Goal: Task Accomplishment & Management: Complete application form

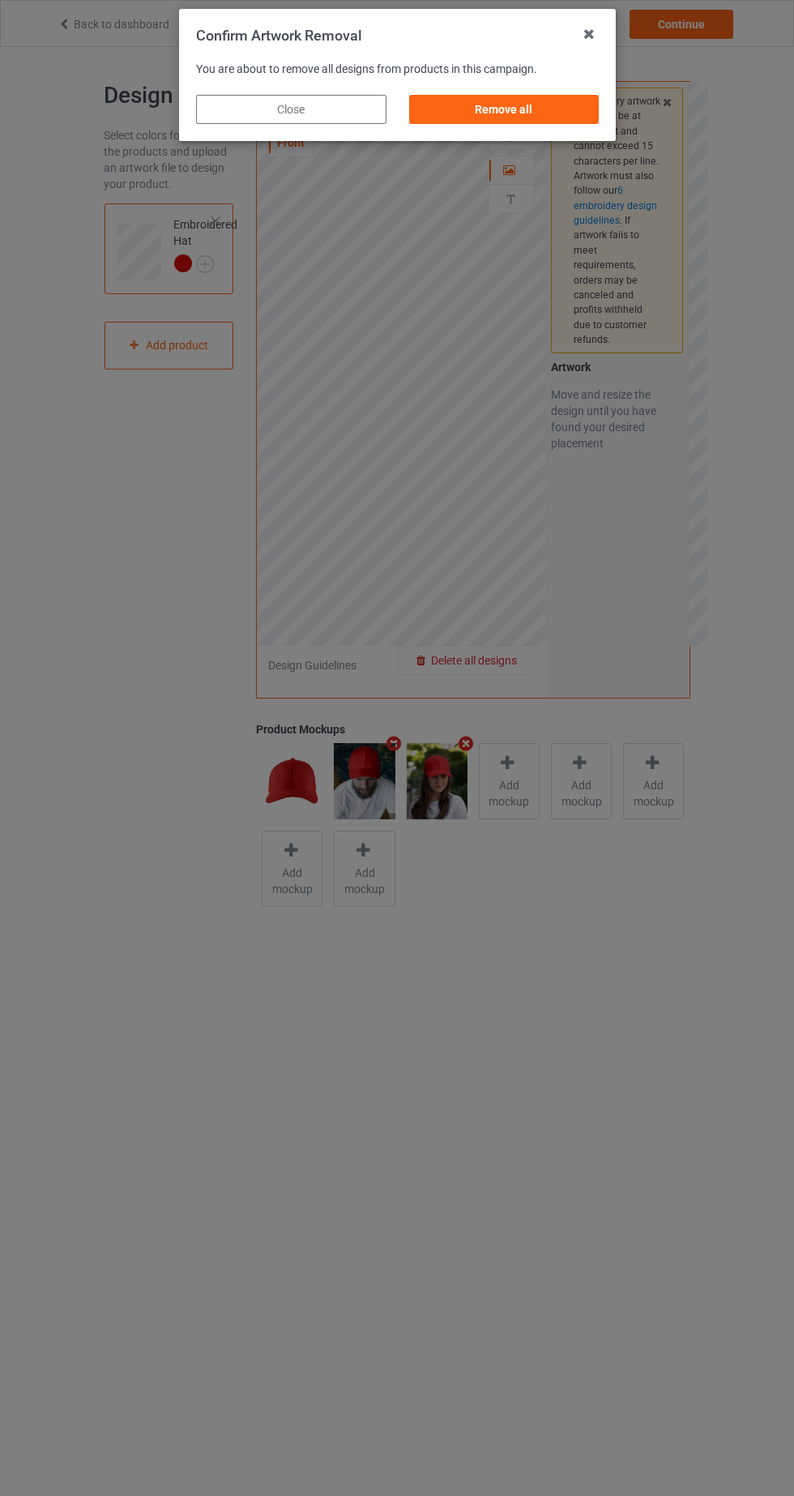
click at [541, 108] on div "Remove all" at bounding box center [503, 109] width 190 height 29
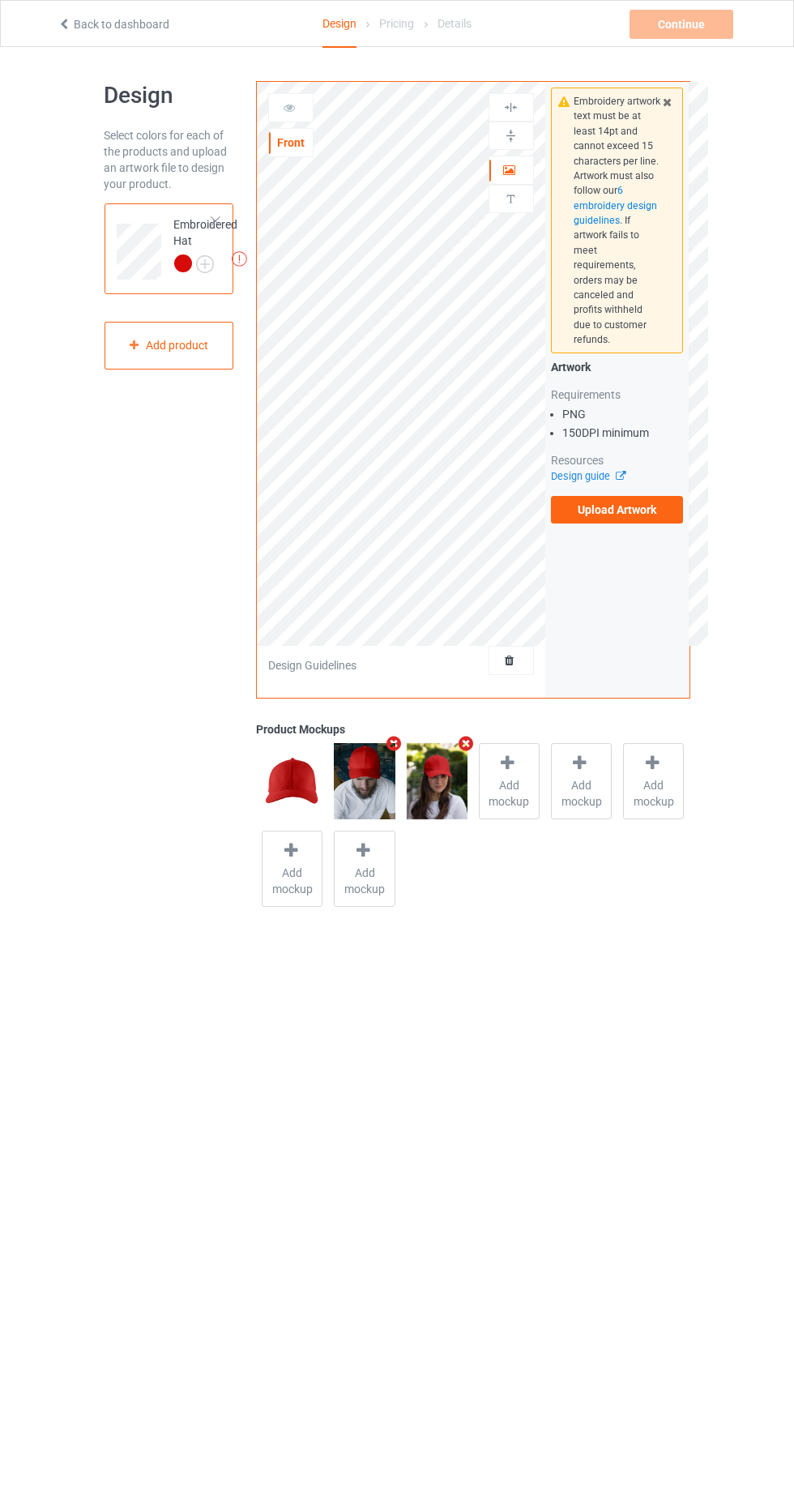
click at [661, 500] on label "Upload Artwork" at bounding box center [617, 510] width 133 height 28
click at [0, 0] on input "Upload Artwork" at bounding box center [0, 0] width 0 height 0
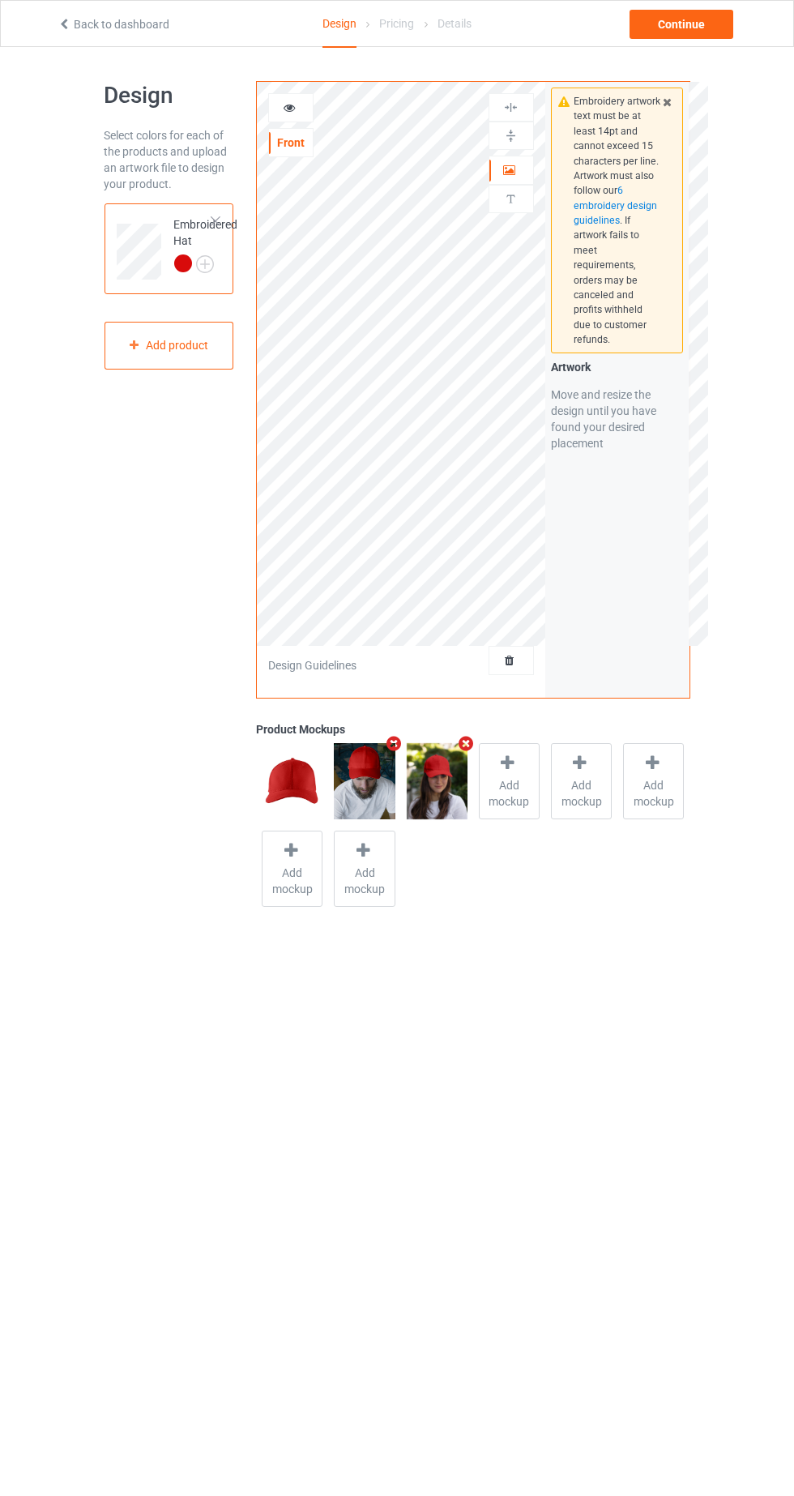
click at [278, 100] on div at bounding box center [291, 108] width 44 height 16
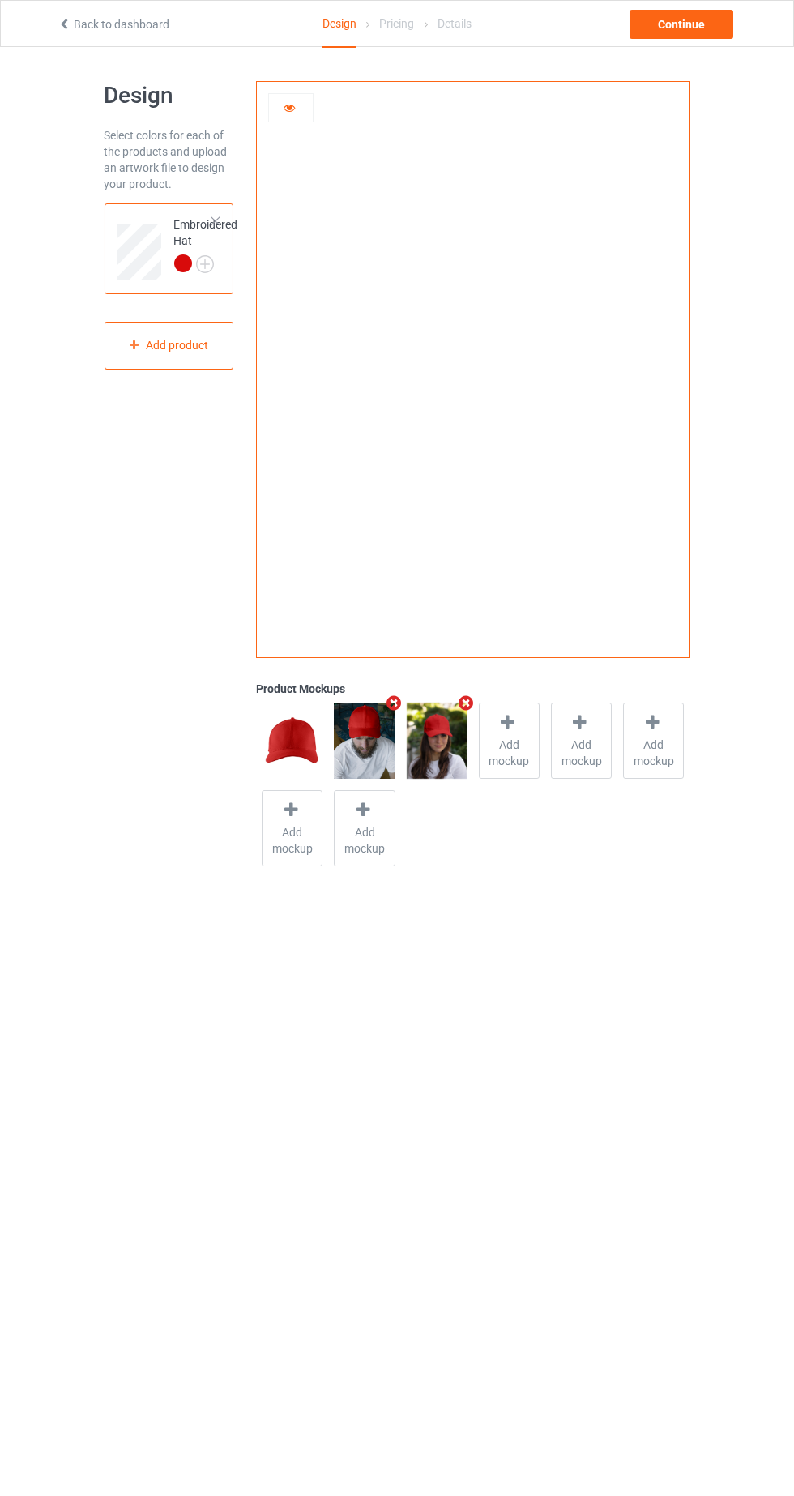
click at [0, 0] on img at bounding box center [0, 0] width 0 height 0
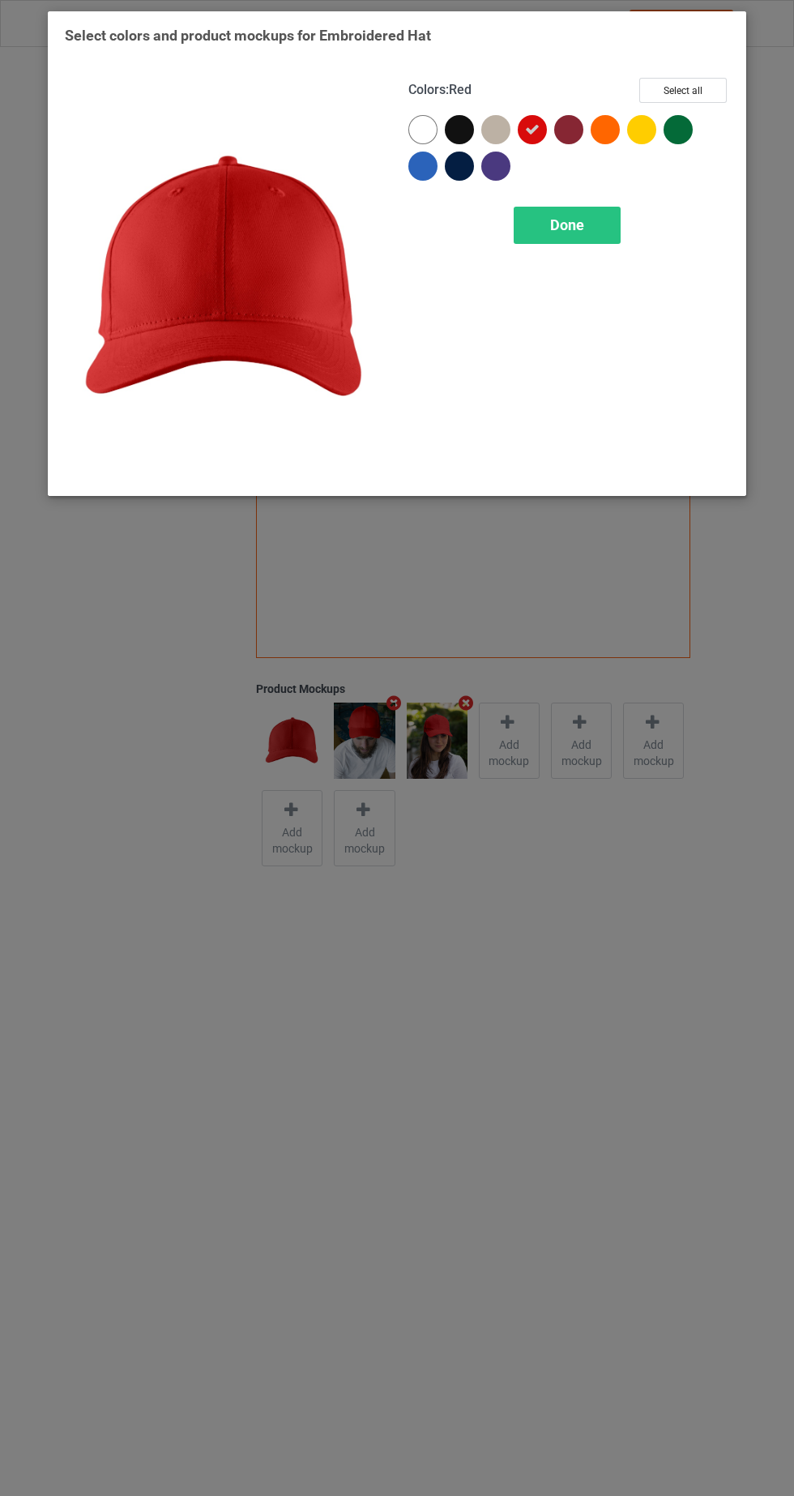
click at [467, 130] on div at bounding box center [459, 129] width 29 height 29
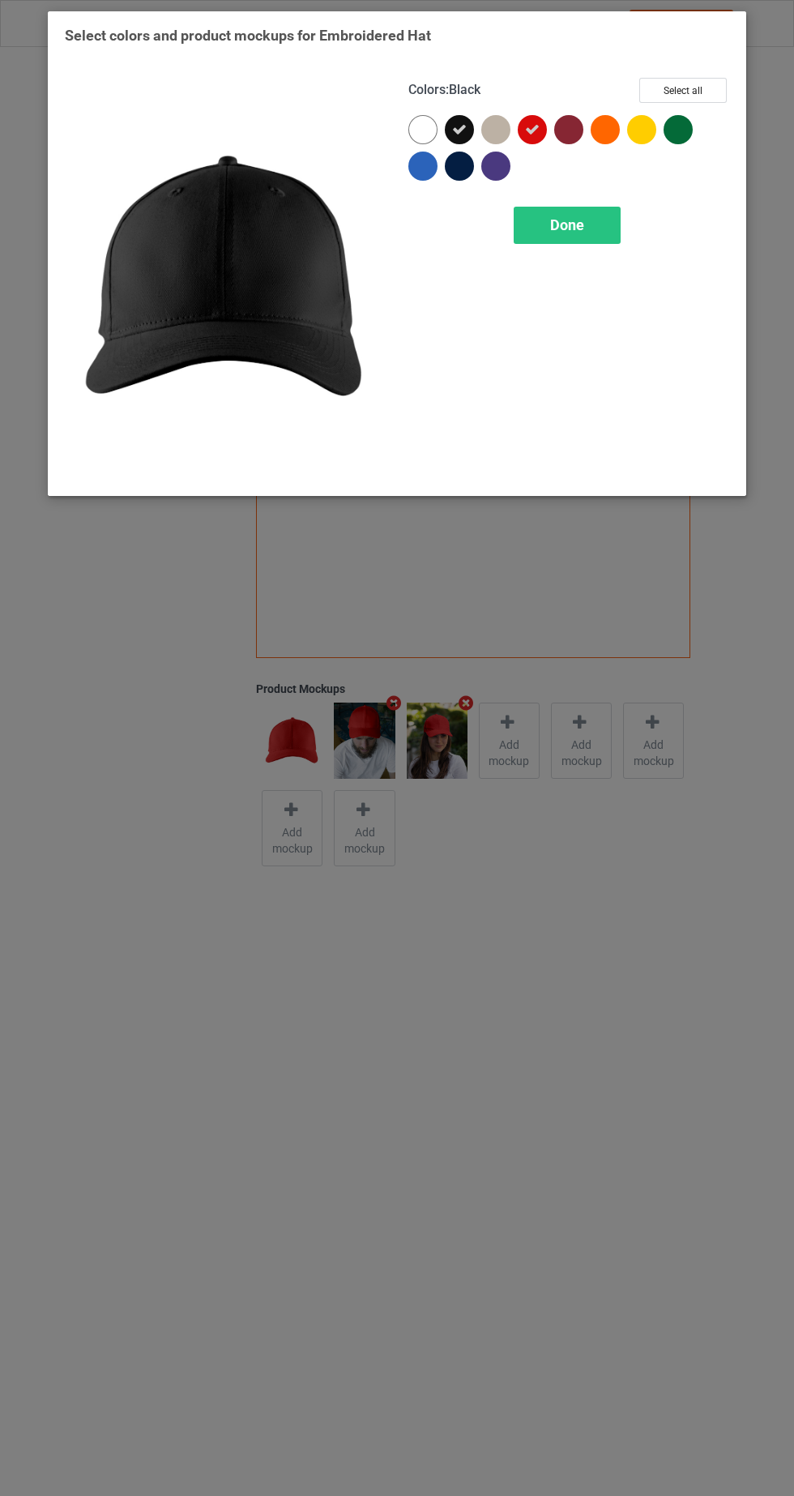
click at [421, 174] on div at bounding box center [422, 165] width 29 height 29
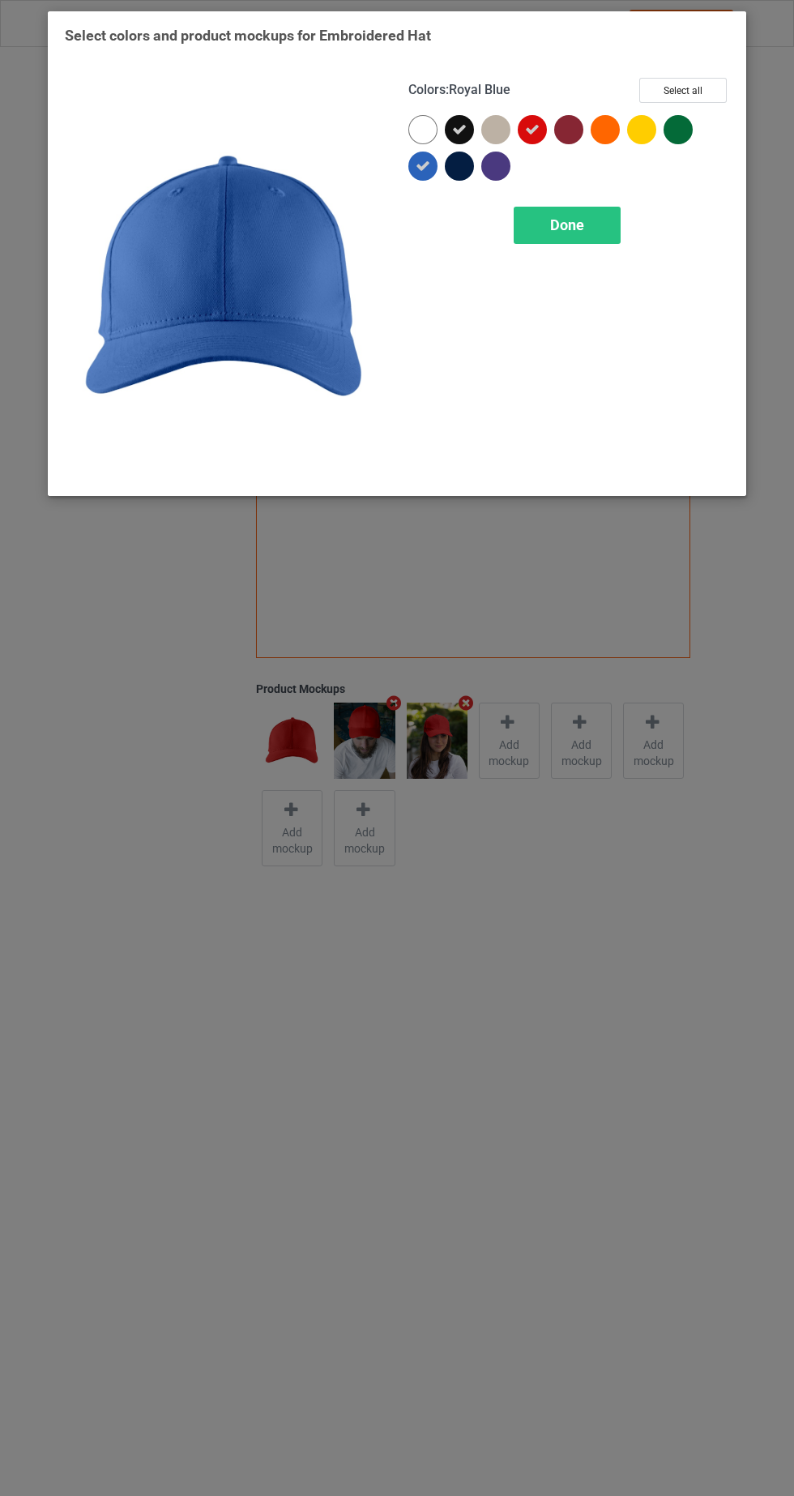
click at [589, 240] on div "Done" at bounding box center [567, 225] width 107 height 37
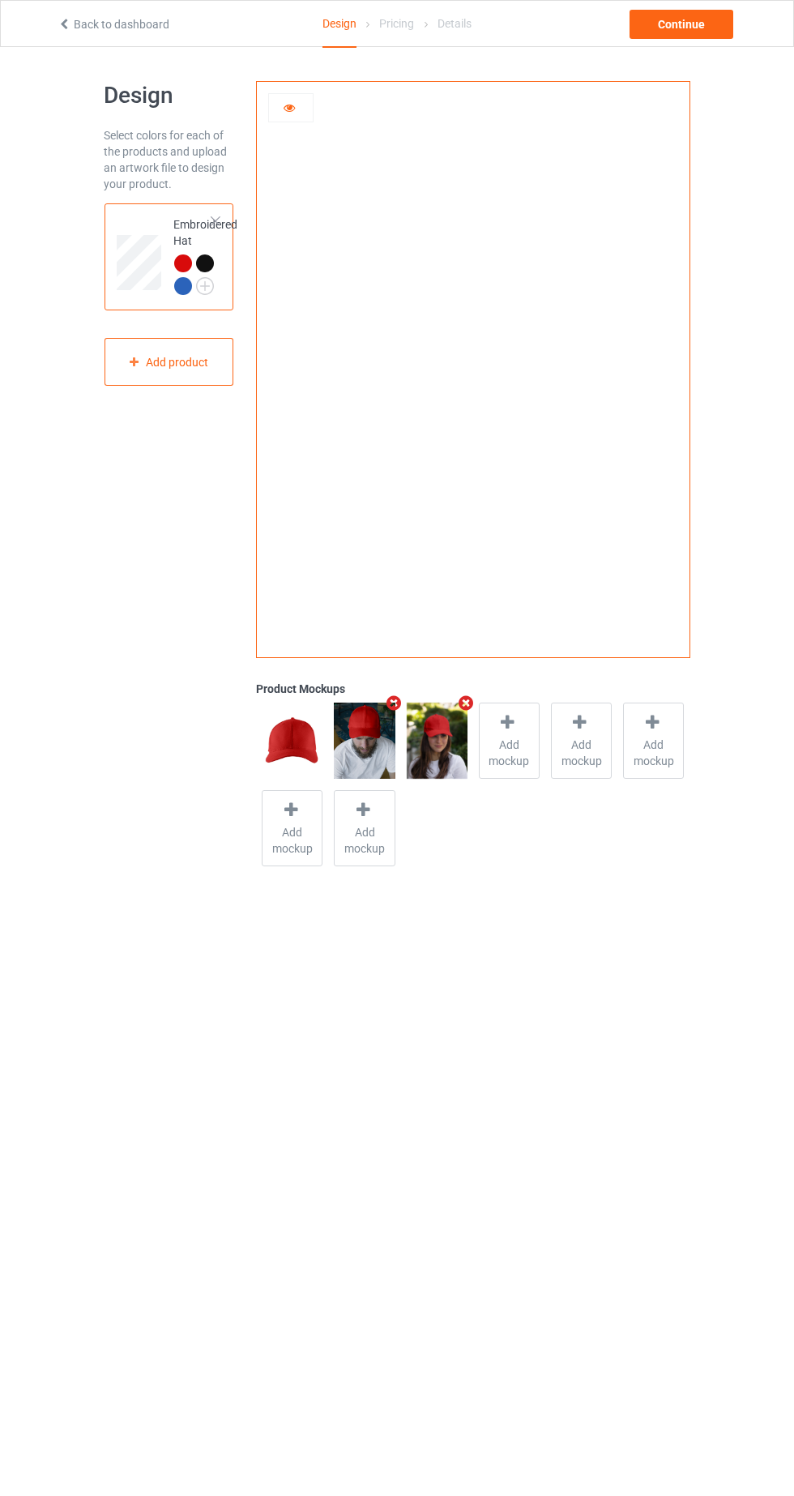
click at [210, 258] on div at bounding box center [205, 263] width 18 height 18
click at [177, 288] on div at bounding box center [183, 286] width 18 height 18
click at [182, 260] on div at bounding box center [183, 263] width 18 height 18
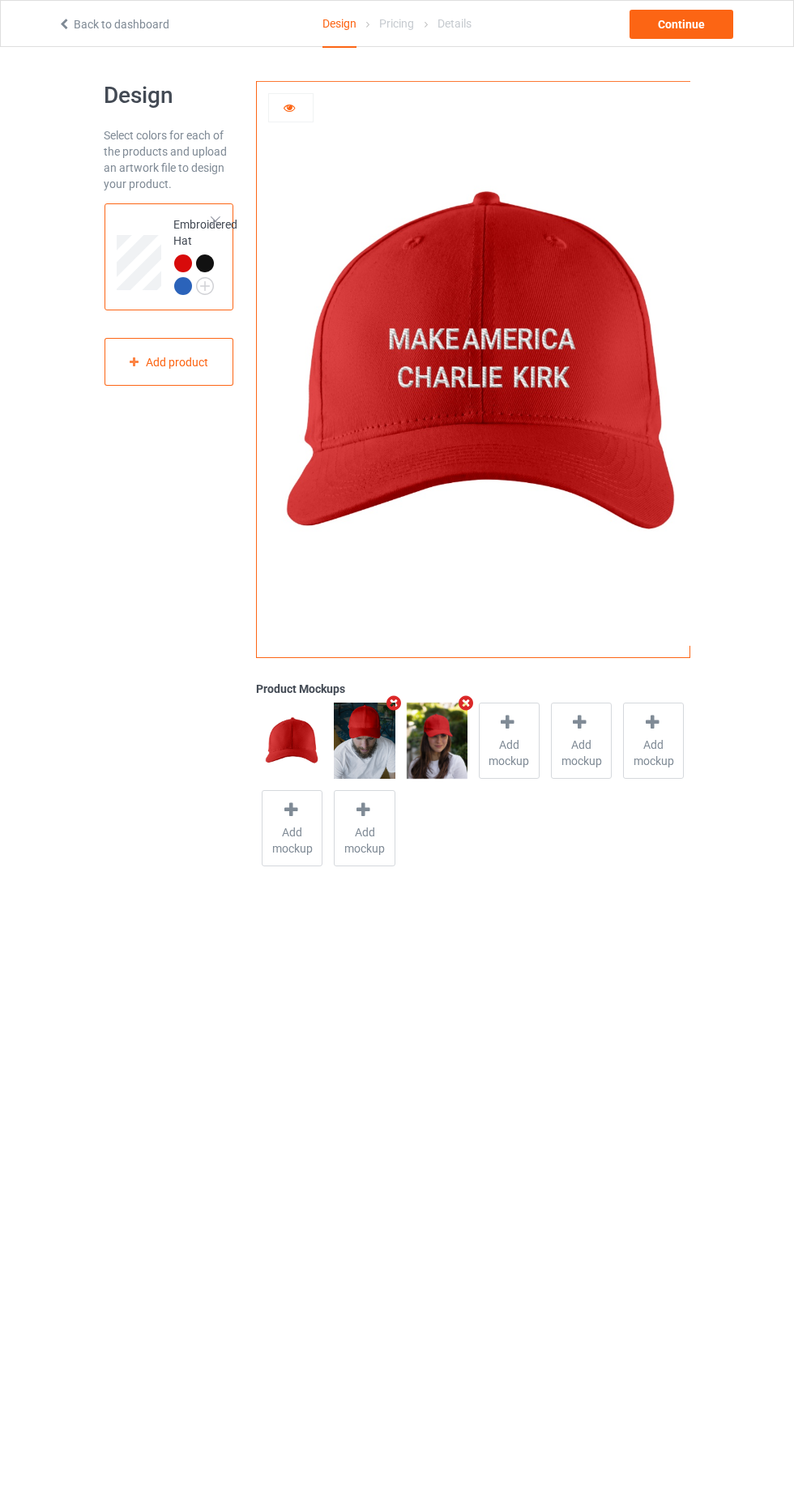
click at [0, 0] on img at bounding box center [0, 0] width 0 height 0
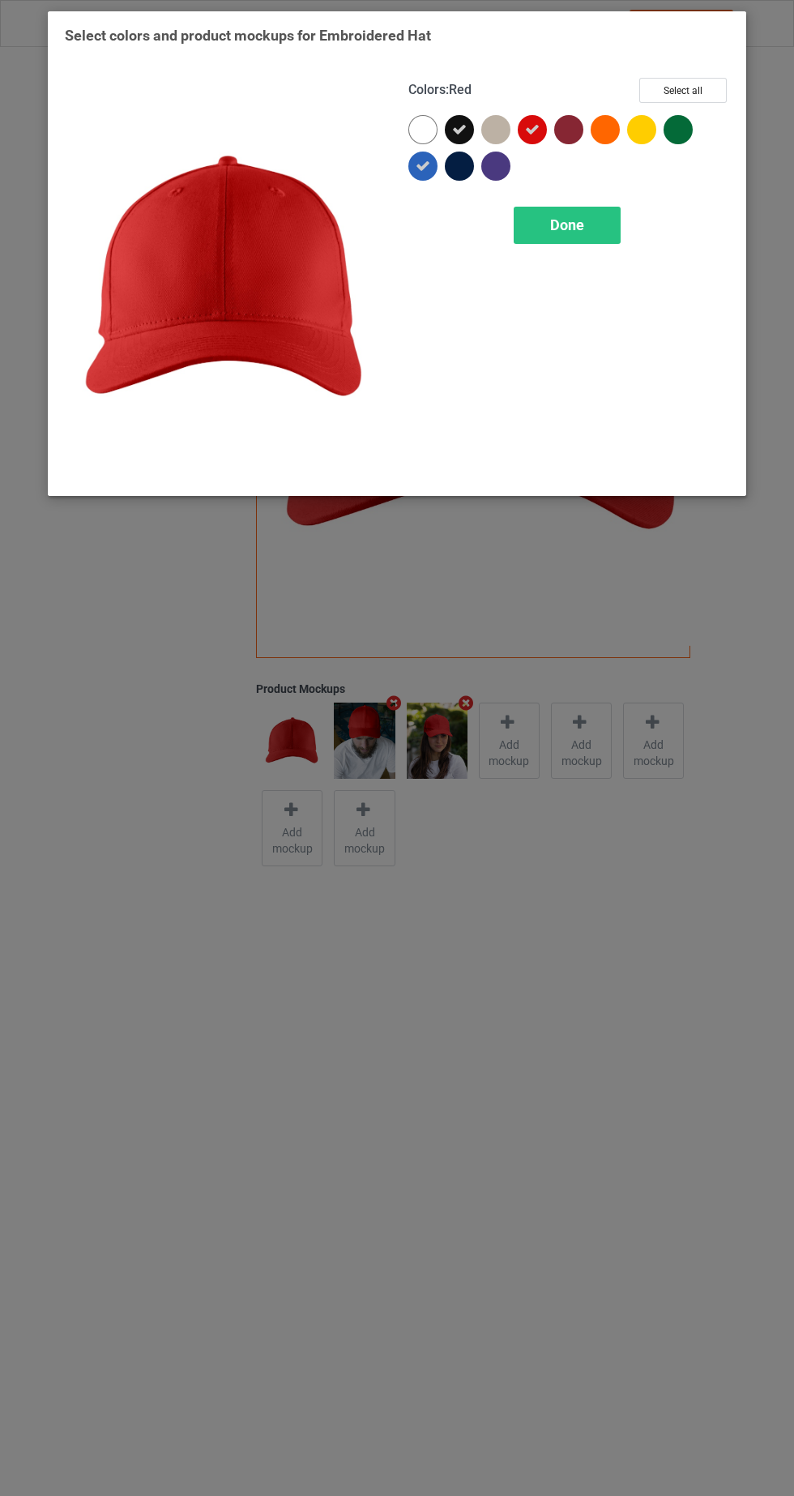
click at [467, 126] on icon at bounding box center [459, 129] width 15 height 15
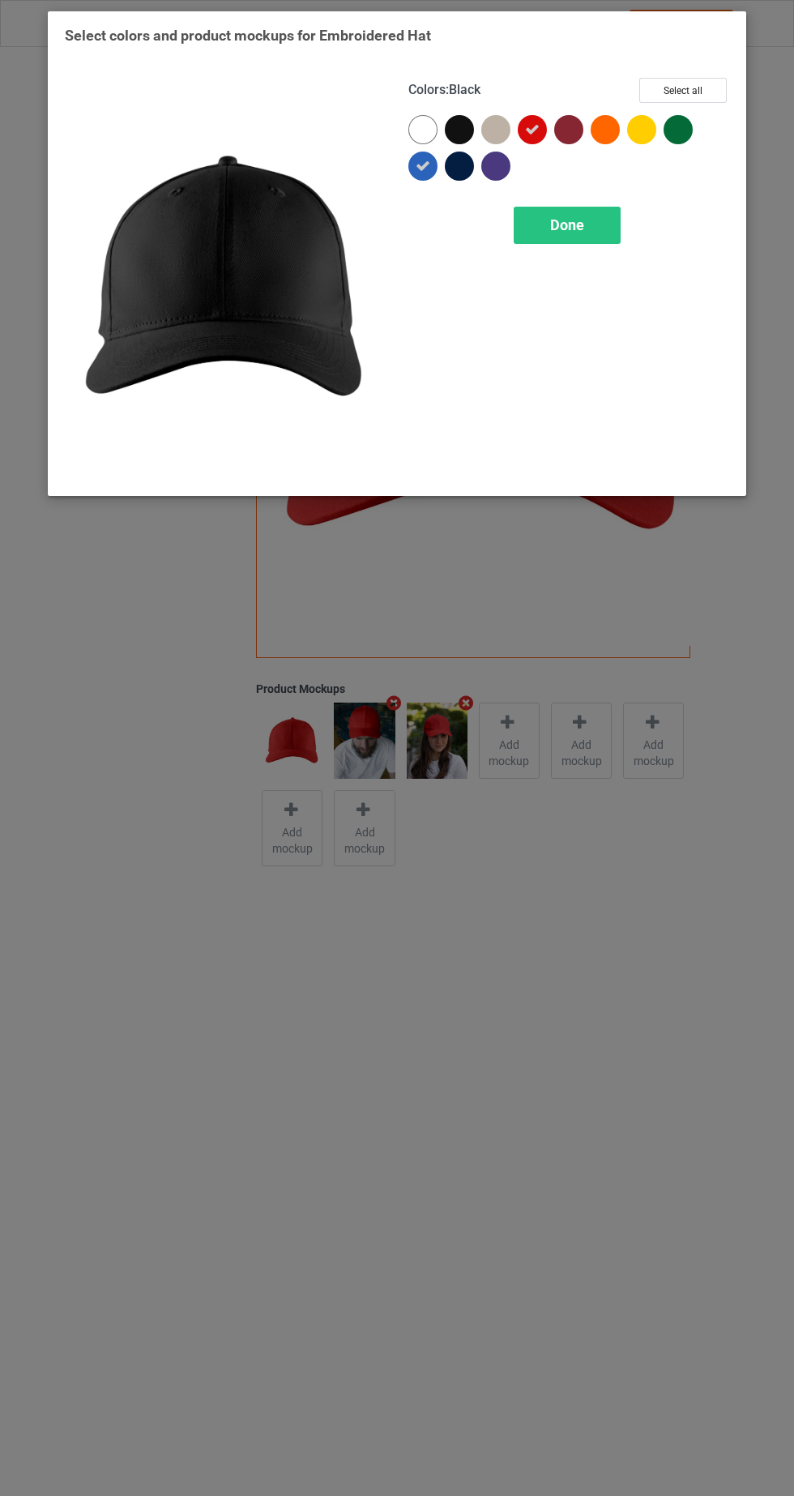
click at [575, 225] on span "Done" at bounding box center [567, 224] width 34 height 17
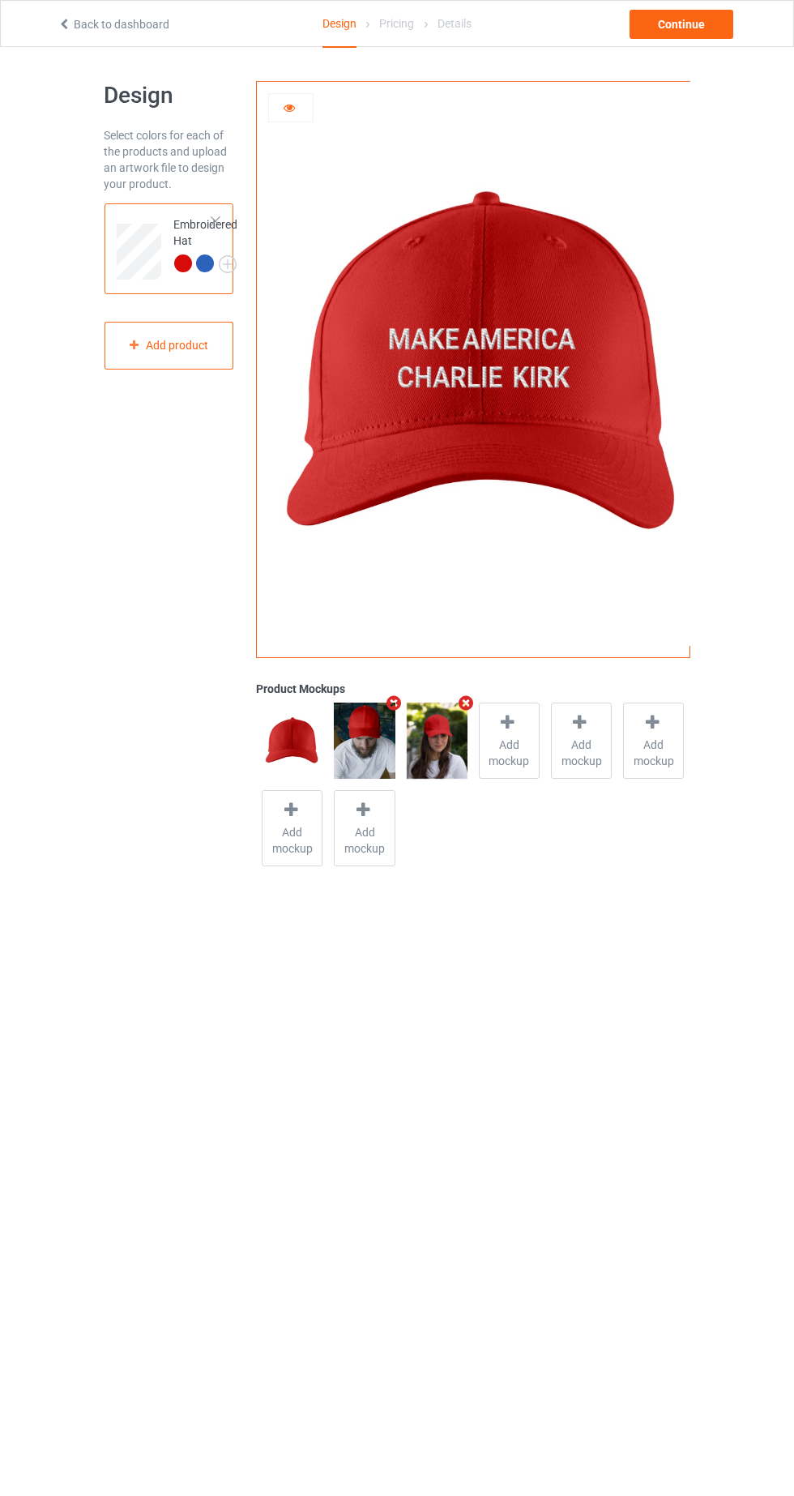
click at [198, 255] on div at bounding box center [207, 265] width 23 height 23
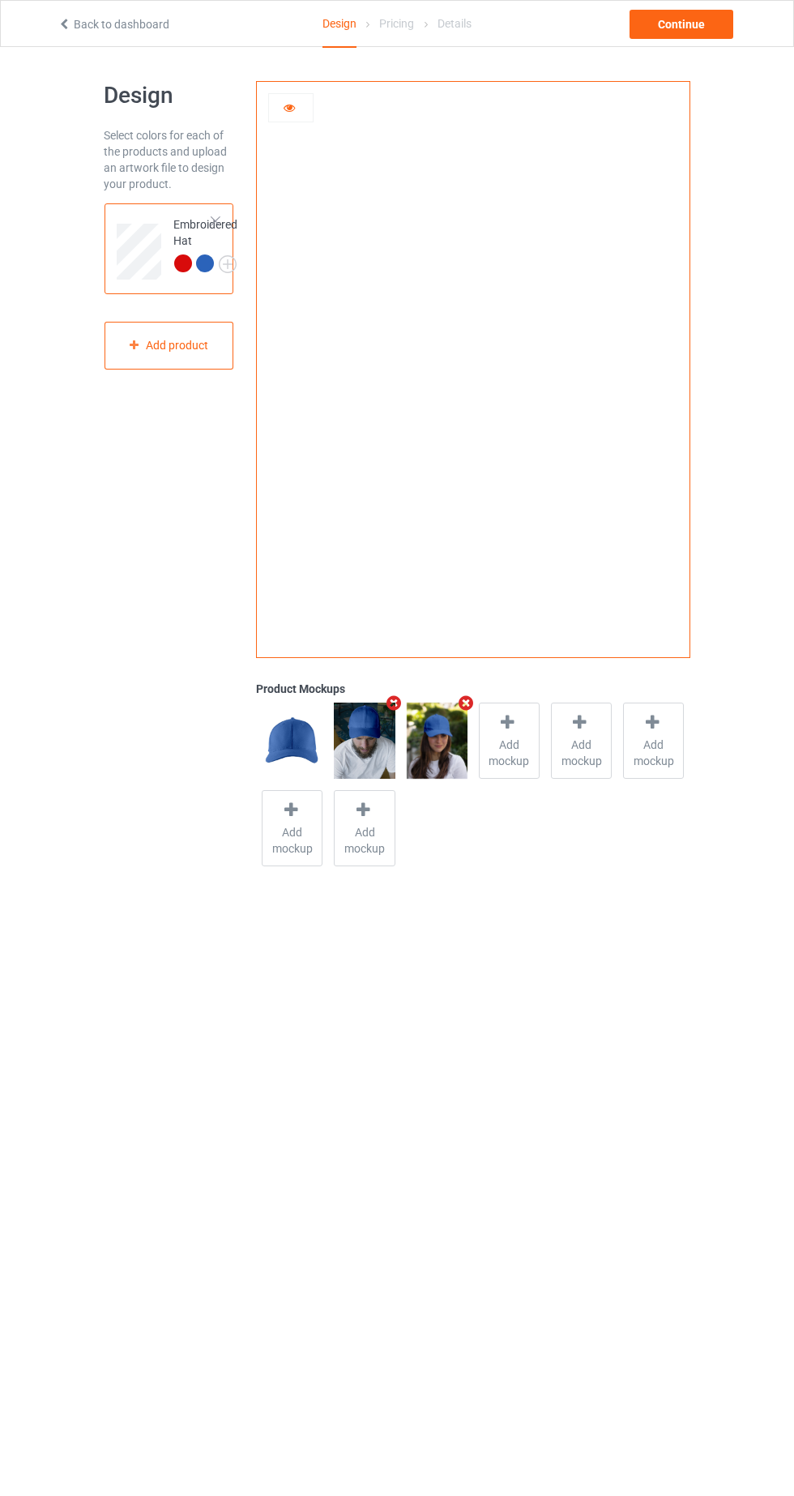
click at [182, 263] on div at bounding box center [183, 263] width 18 height 18
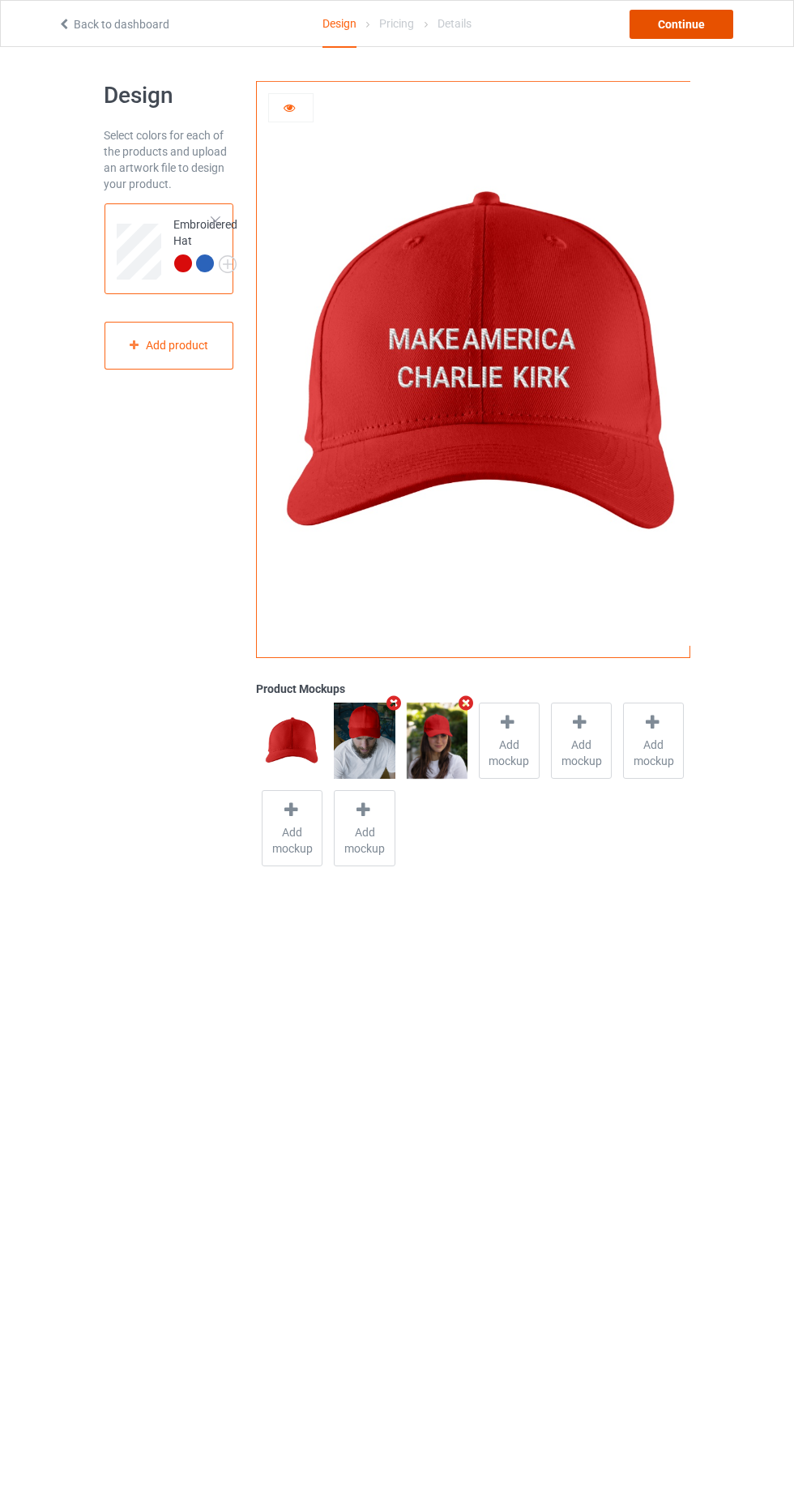
click at [715, 33] on div "Continue" at bounding box center [681, 24] width 104 height 29
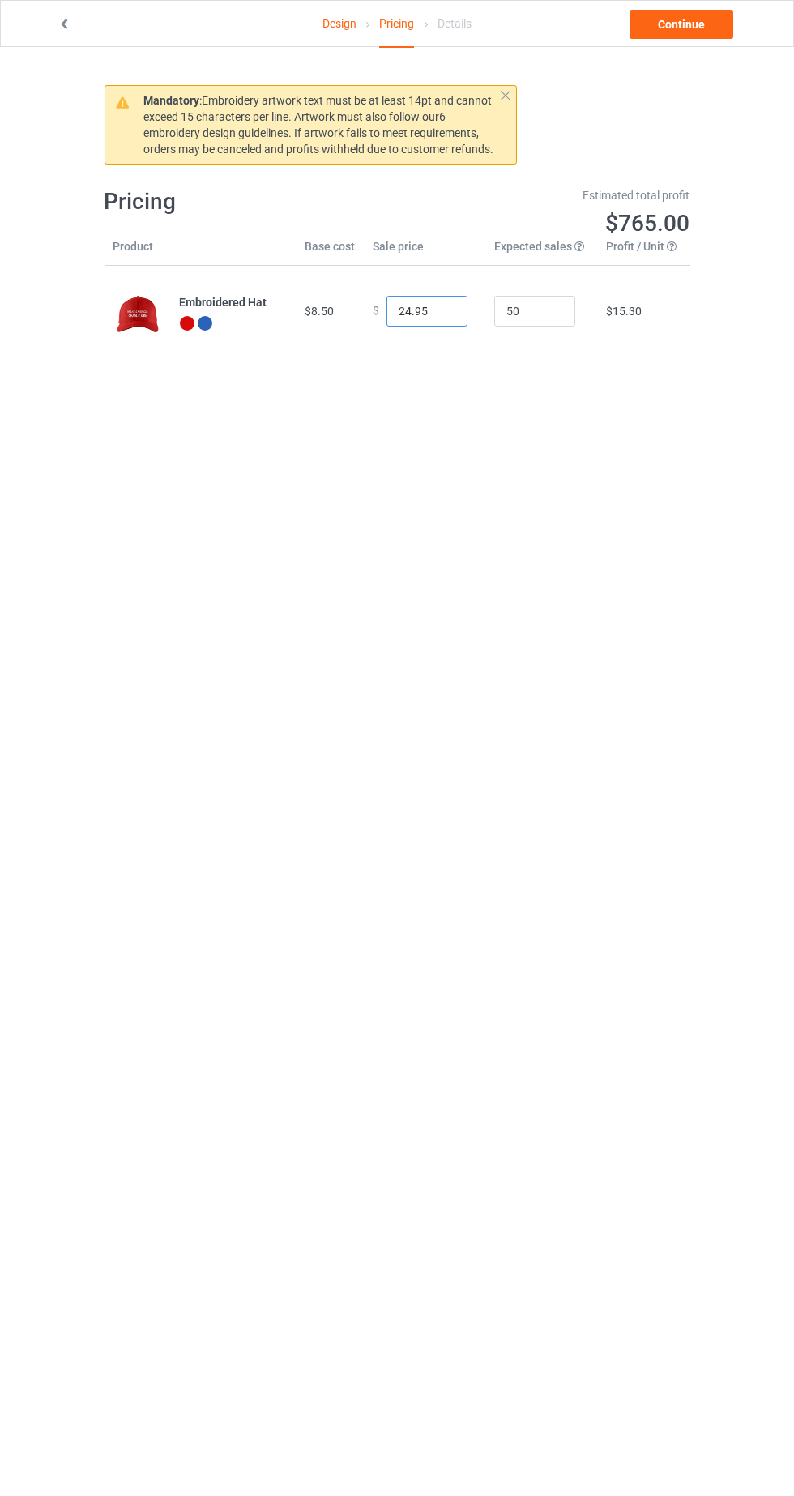
click at [408, 311] on input "24.95" at bounding box center [426, 311] width 81 height 31
click at [693, 37] on link "Continue" at bounding box center [681, 24] width 104 height 29
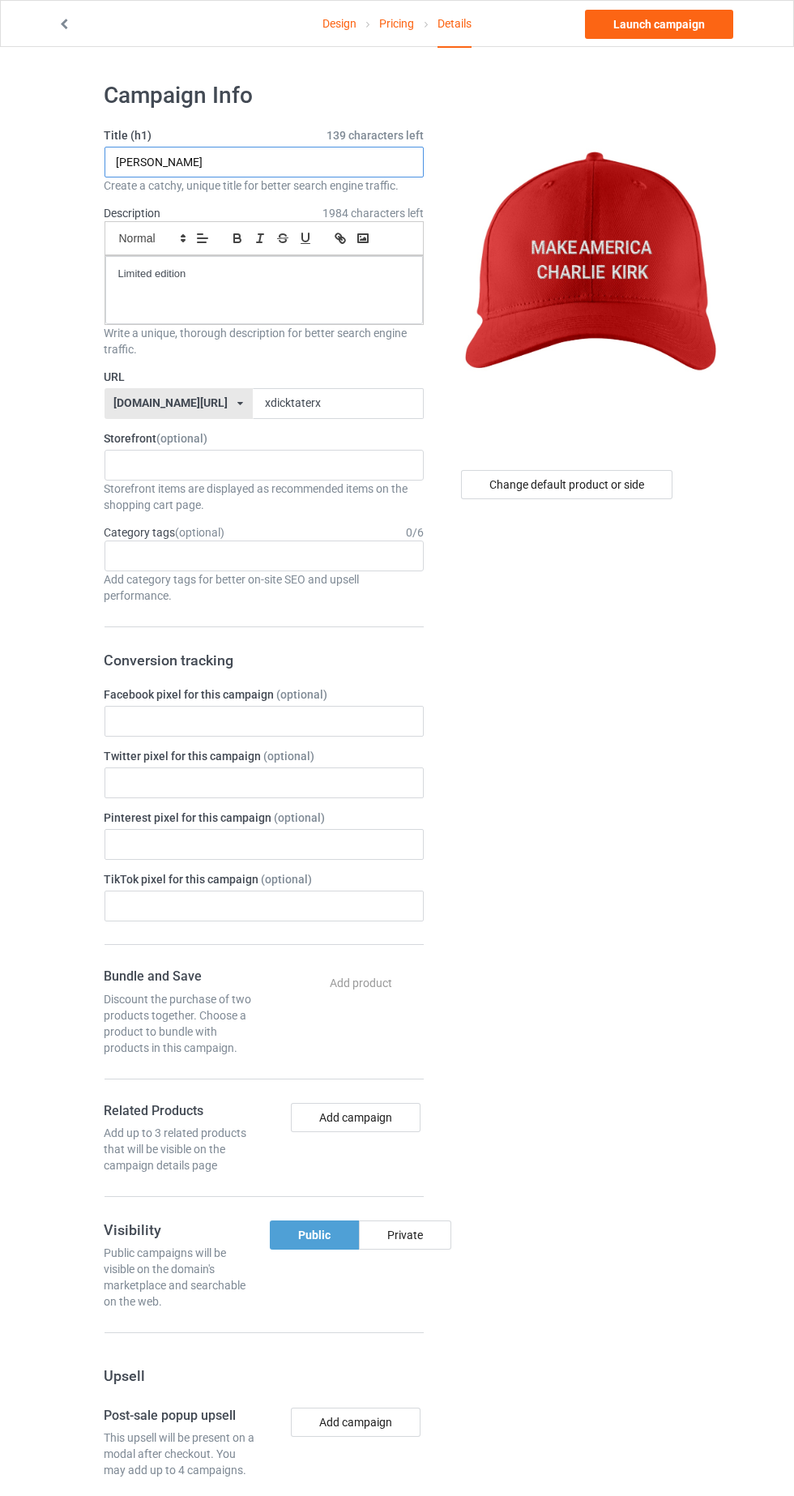
click at [269, 157] on input "[PERSON_NAME]" at bounding box center [264, 162] width 319 height 31
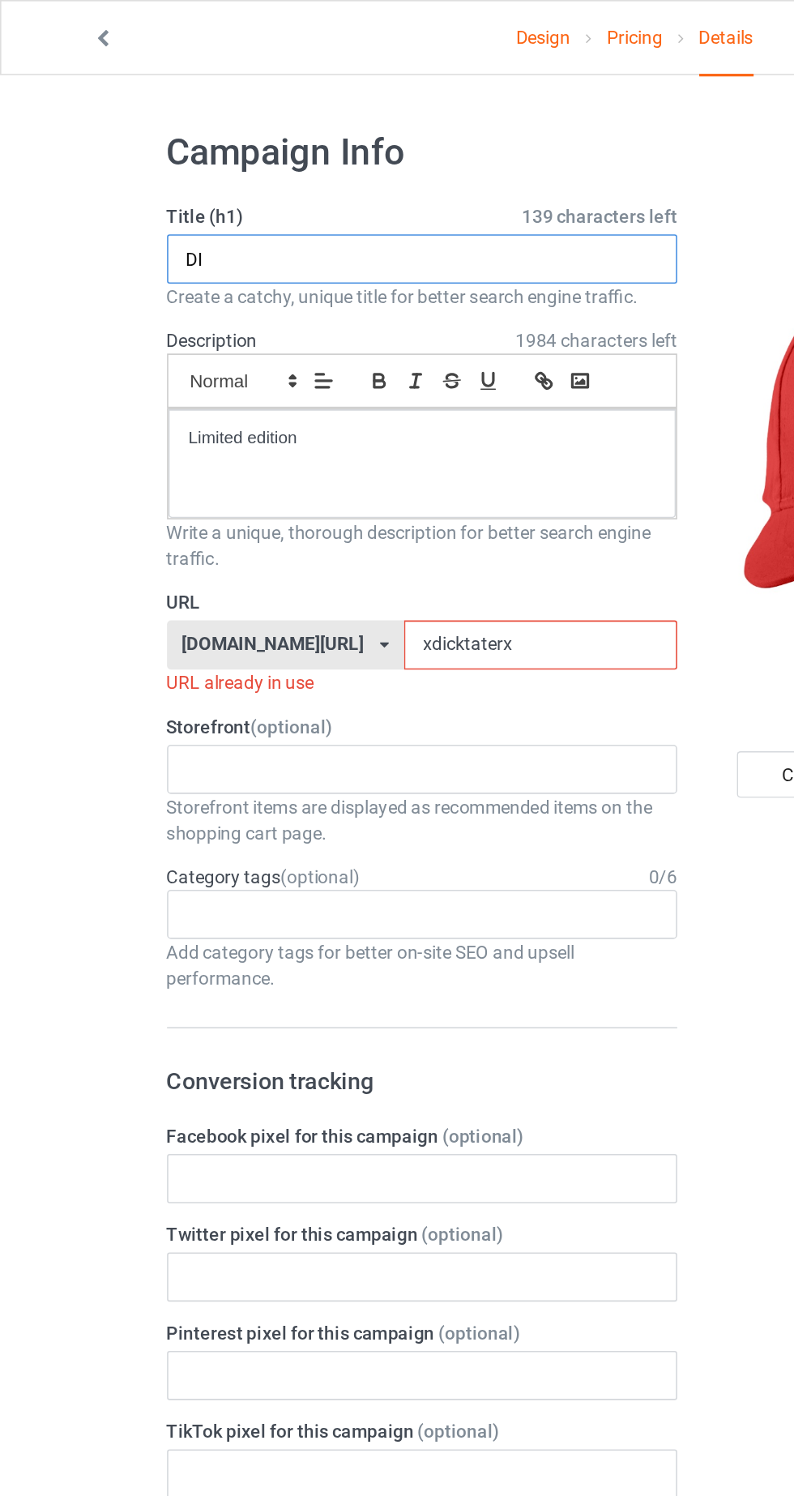
type input "D"
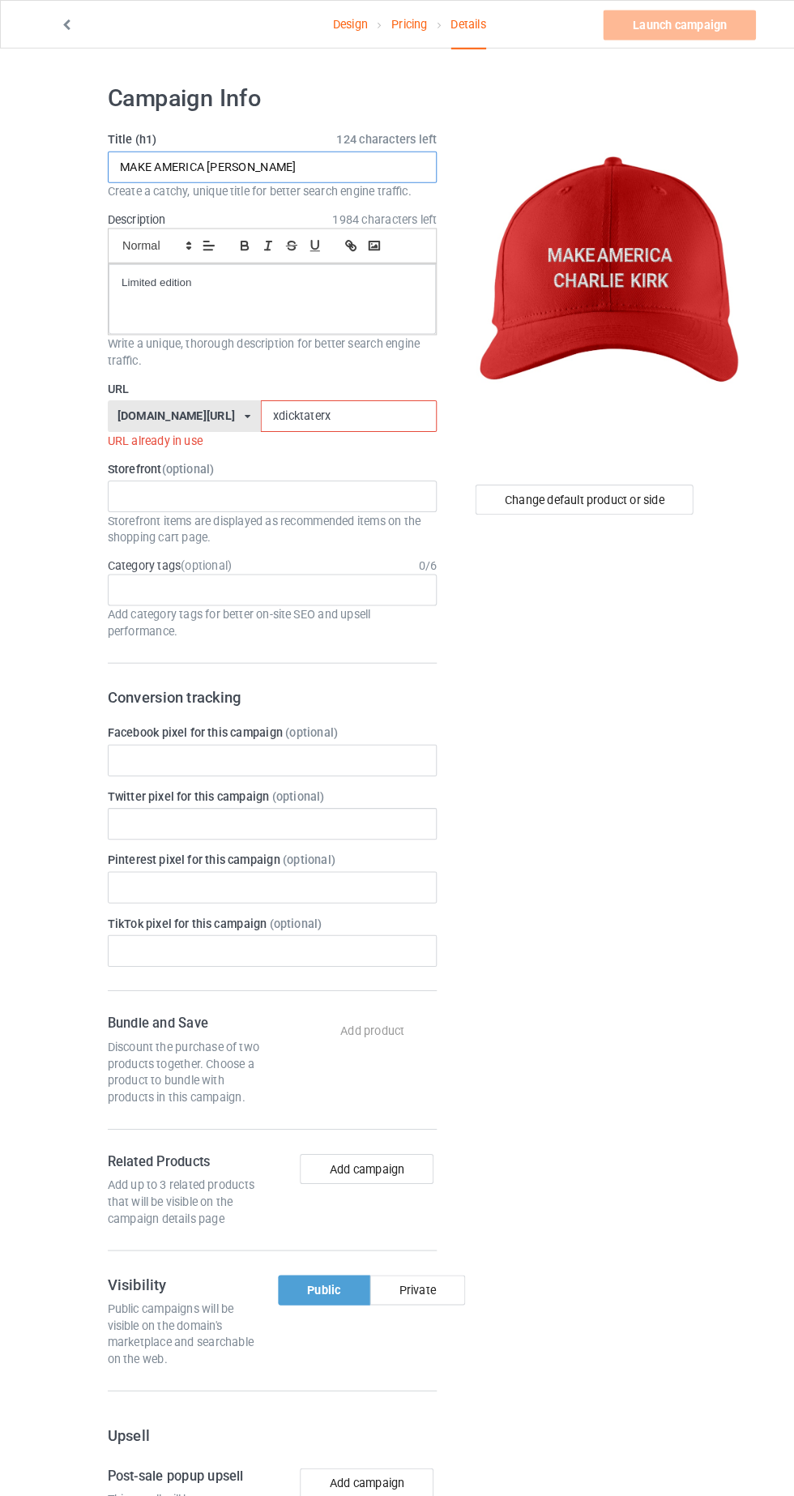
type input "MAKE AMERICA [PERSON_NAME]"
click at [262, 403] on input "xdicktaterx" at bounding box center [338, 403] width 171 height 31
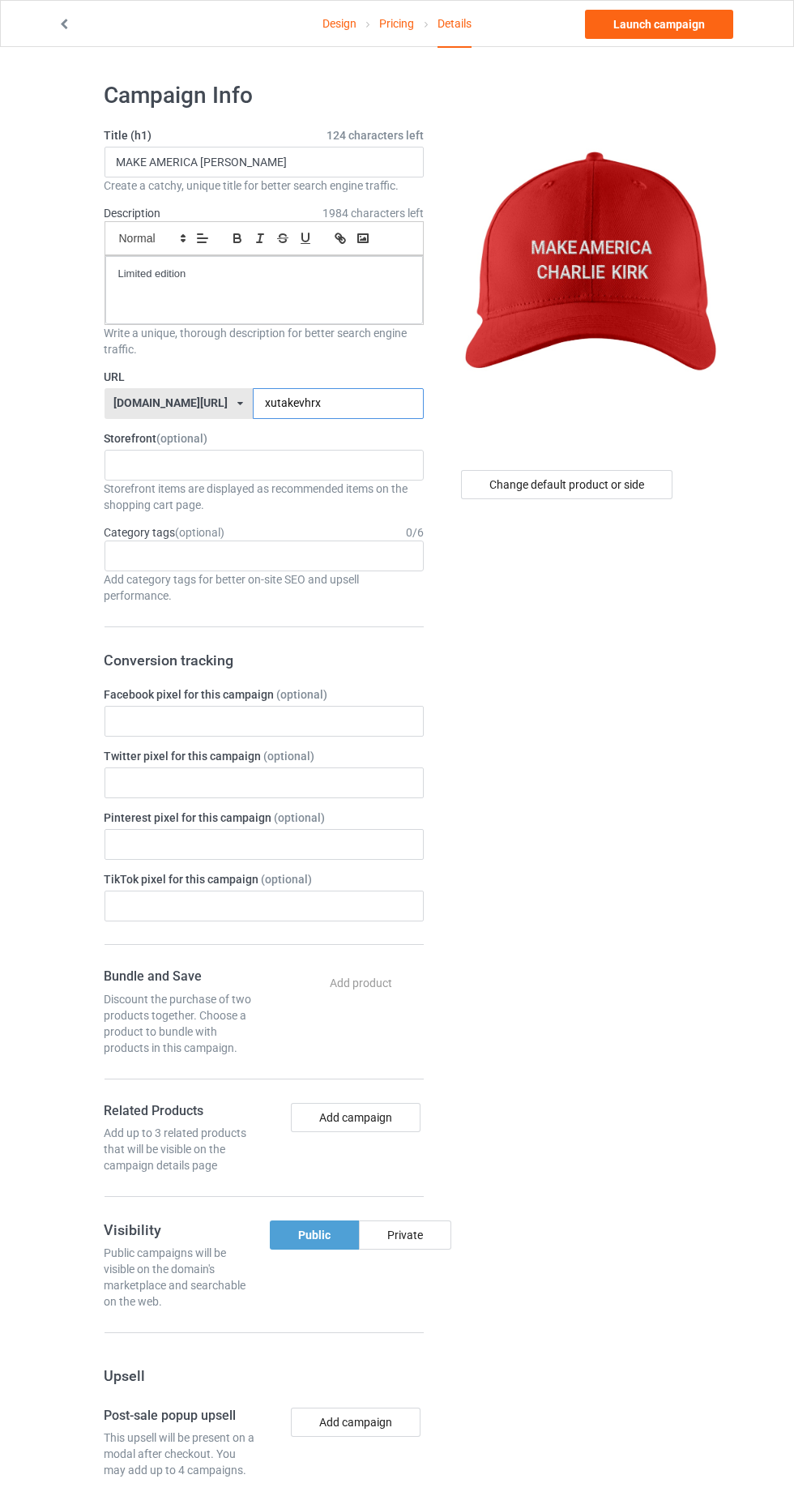
type input "xutakevhrx"
click at [682, 34] on link "Launch campaign" at bounding box center [659, 24] width 148 height 29
